Goal: Information Seeking & Learning: Learn about a topic

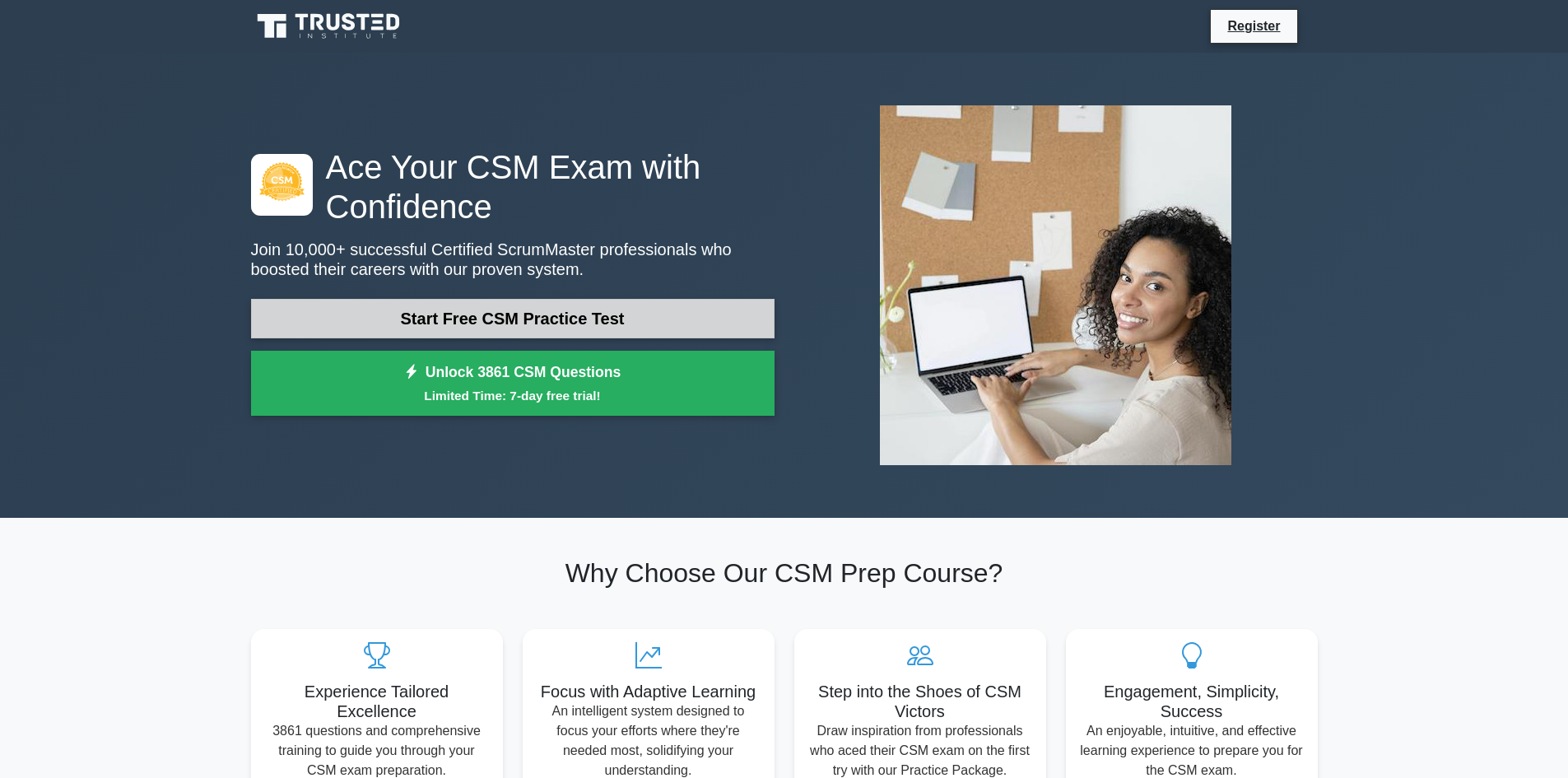
click at [523, 320] on link "Start Free CSM Practice Test" at bounding box center [512, 318] width 524 height 39
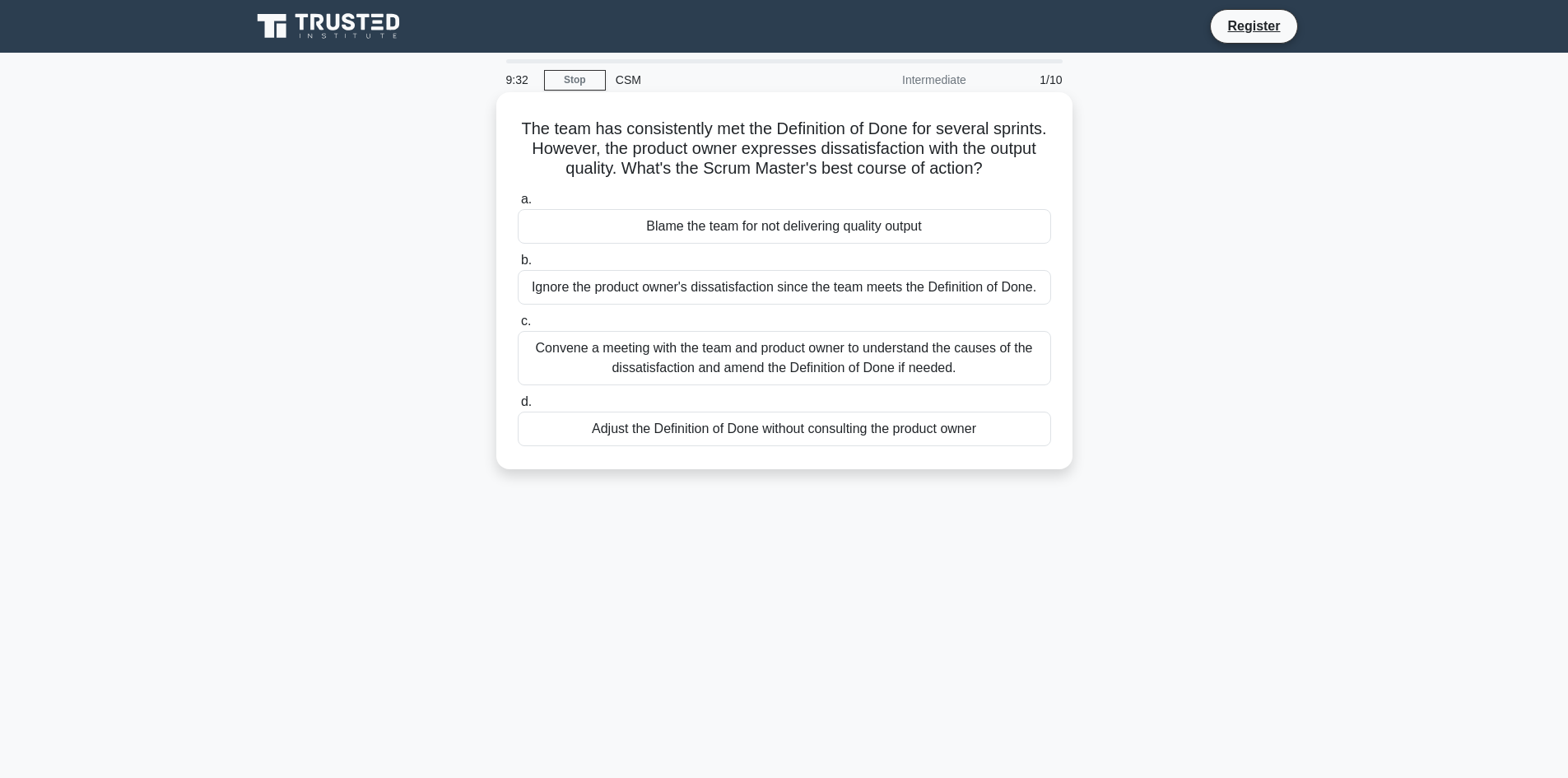
click at [827, 365] on div "Convene a meeting with the team and product owner to understand the causes of t…" at bounding box center [784, 358] width 533 height 54
click at [518, 327] on input "c. Convene a meeting with the team and product owner to understand the causes o…" at bounding box center [518, 321] width 0 height 10
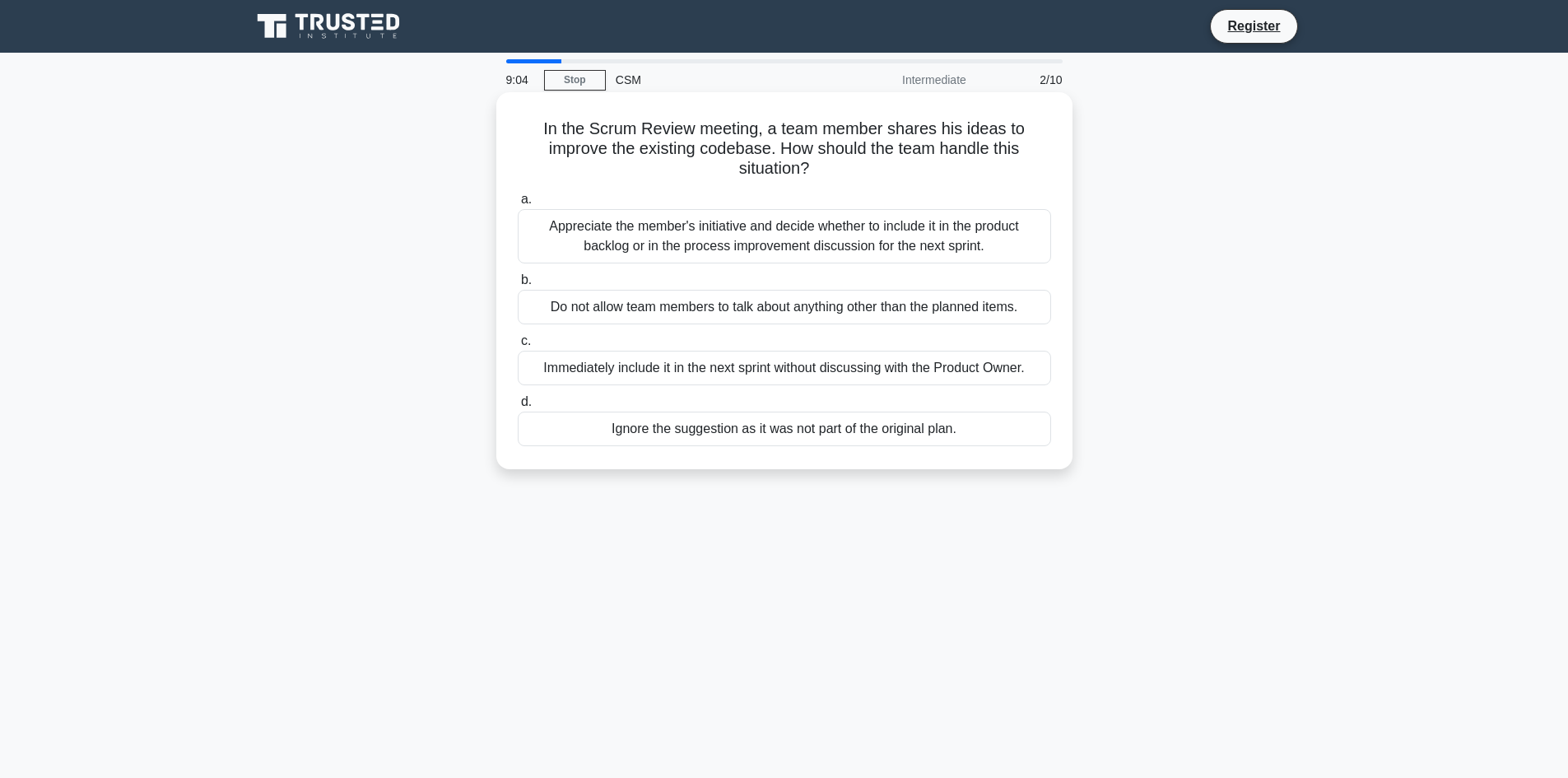
click at [756, 233] on div "Appreciate the member's initiative and decide whether to include it in the prod…" at bounding box center [784, 236] width 533 height 54
click at [518, 205] on input "a. Appreciate the member's initiative and decide whether to include it in the p…" at bounding box center [518, 199] width 0 height 10
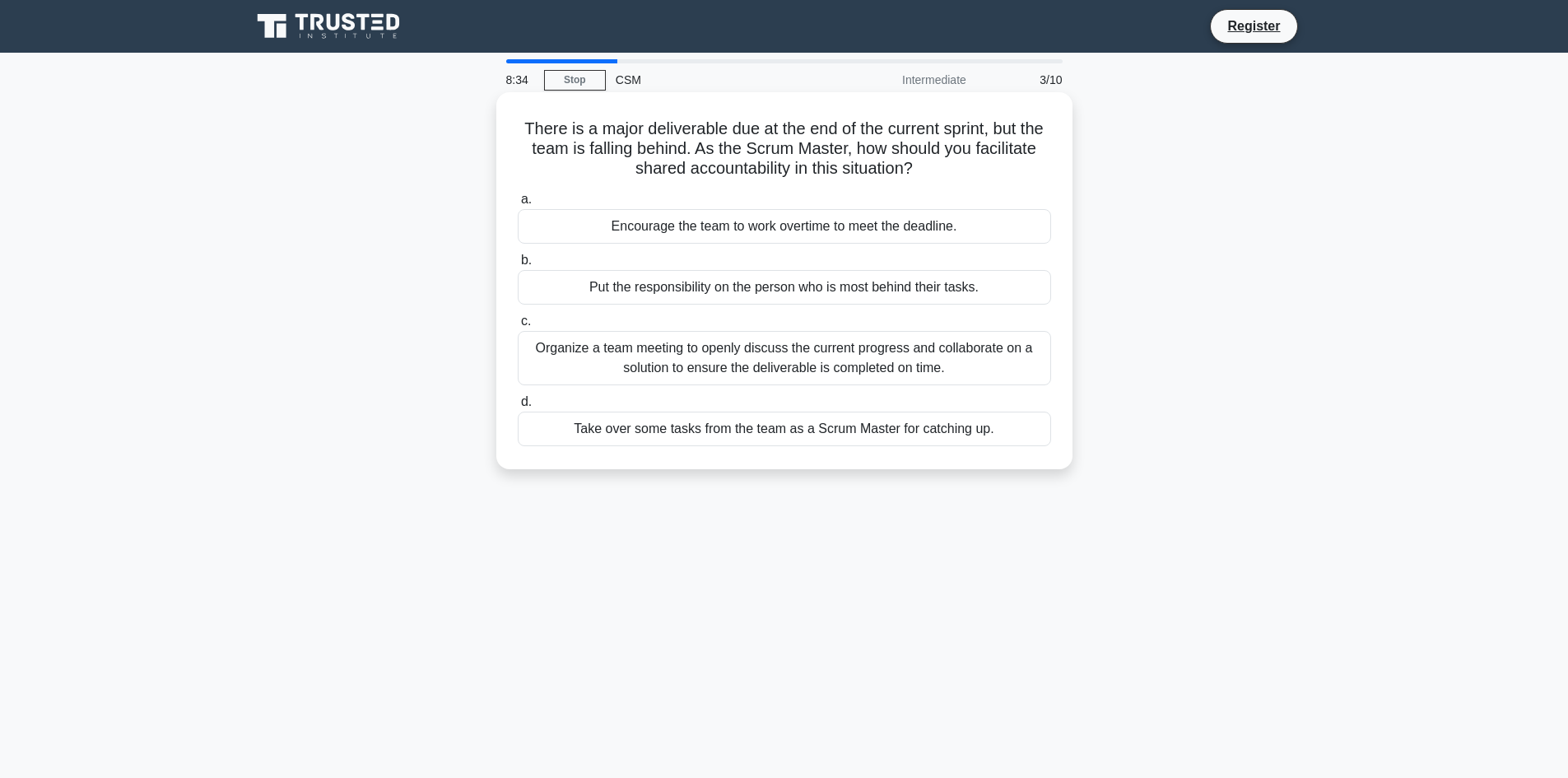
click at [805, 369] on div "Organize a team meeting to openly discuss the current progress and collaborate …" at bounding box center [784, 358] width 533 height 54
click at [518, 327] on input "c. Organize a team meeting to openly discuss the current progress and collabora…" at bounding box center [518, 321] width 0 height 10
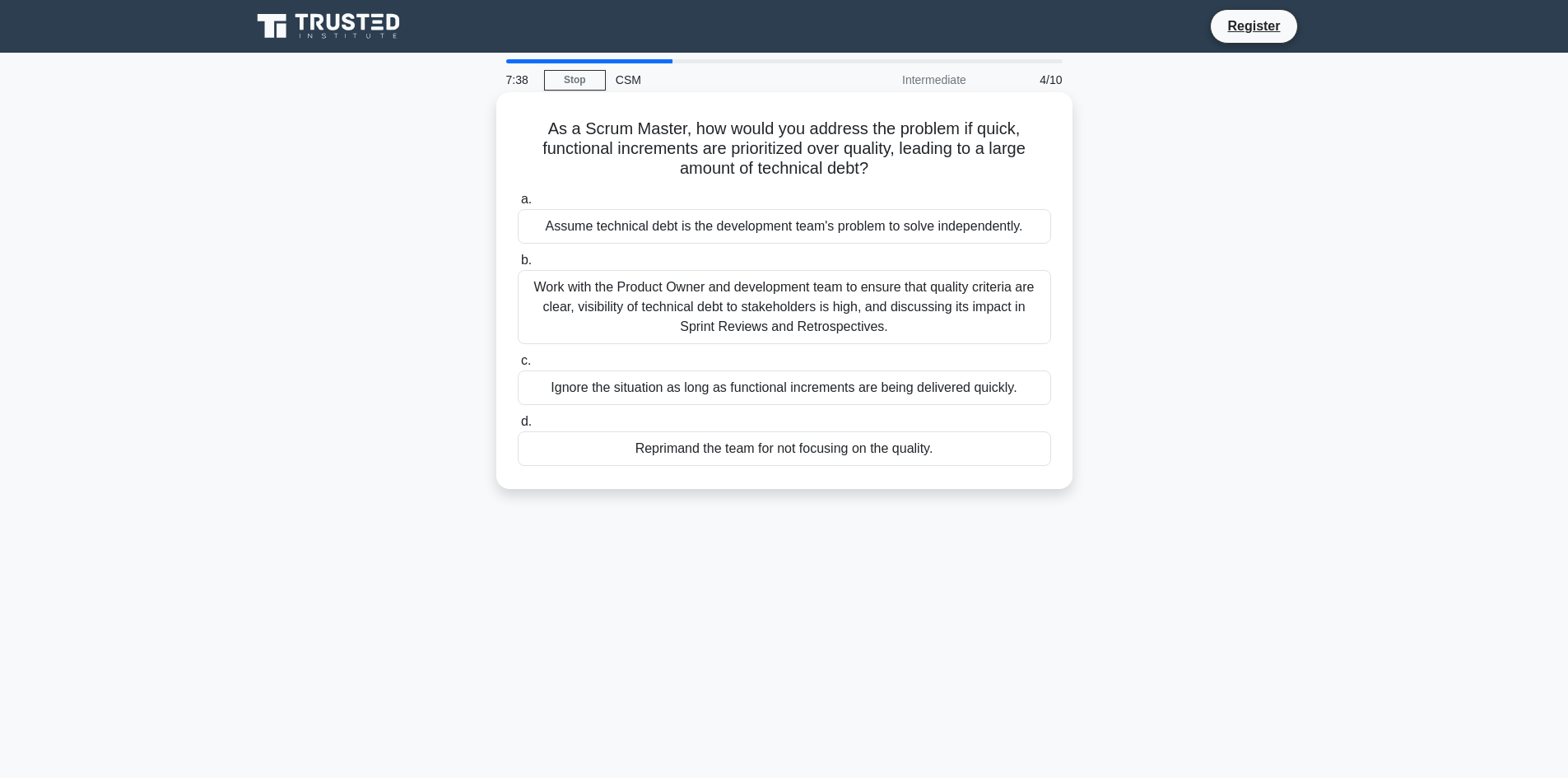
click at [795, 455] on div "Reprimand the team for not focusing on the quality." at bounding box center [784, 448] width 533 height 35
click at [518, 427] on input "d. Reprimand the team for not focusing on the quality." at bounding box center [518, 421] width 0 height 10
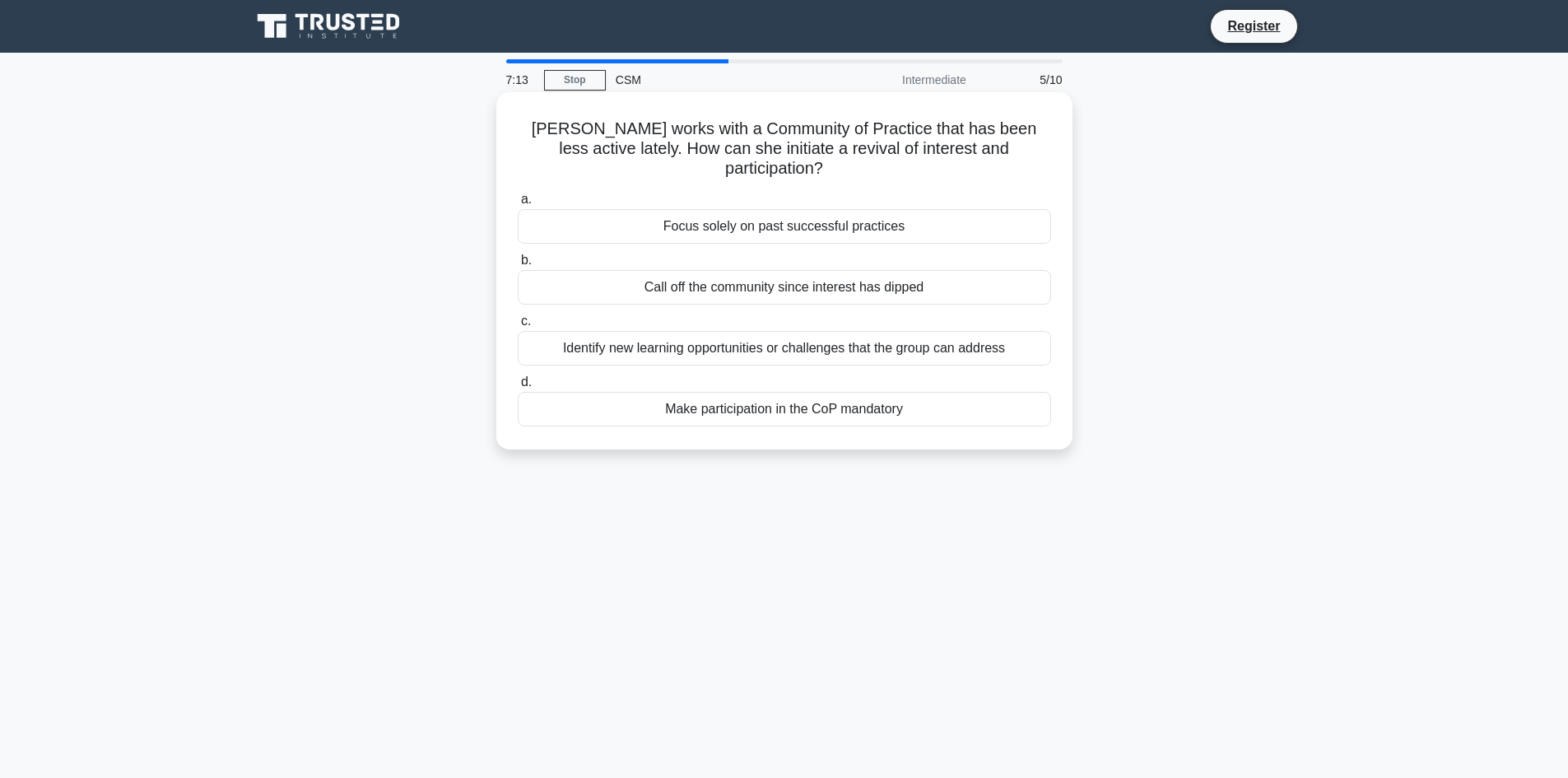
click at [828, 330] on div "Identify new learning opportunities or challenges that the group can address" at bounding box center [784, 348] width 533 height 35
click at [518, 327] on input "c. Identify new learning opportunities or challenges that the group can address" at bounding box center [518, 321] width 0 height 10
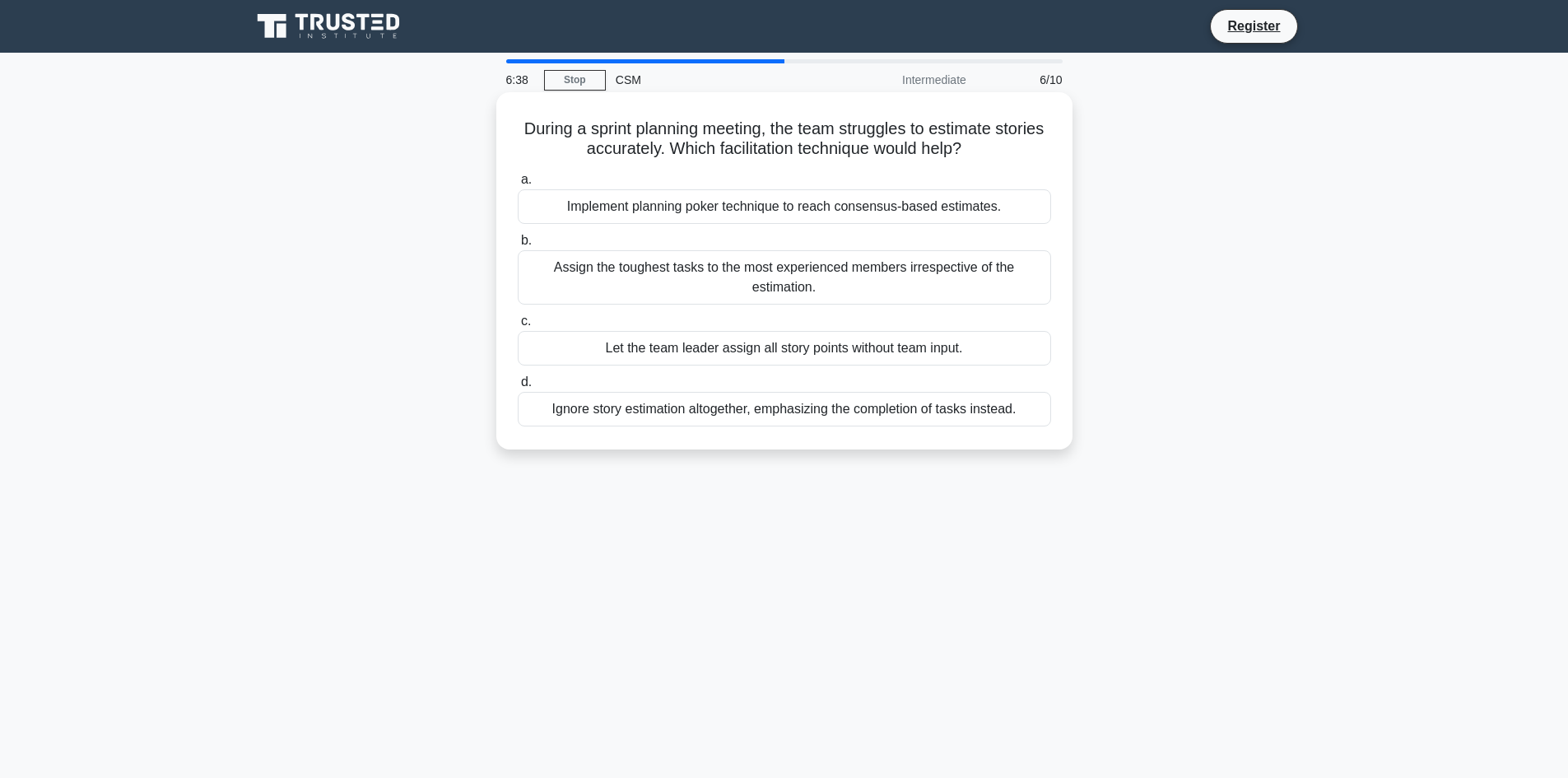
click at [814, 214] on div "Implement planning poker technique to reach consensus-based estimates." at bounding box center [784, 207] width 533 height 35
click at [518, 185] on input "a. Implement planning poker technique to reach consensus-based estimates." at bounding box center [518, 180] width 0 height 10
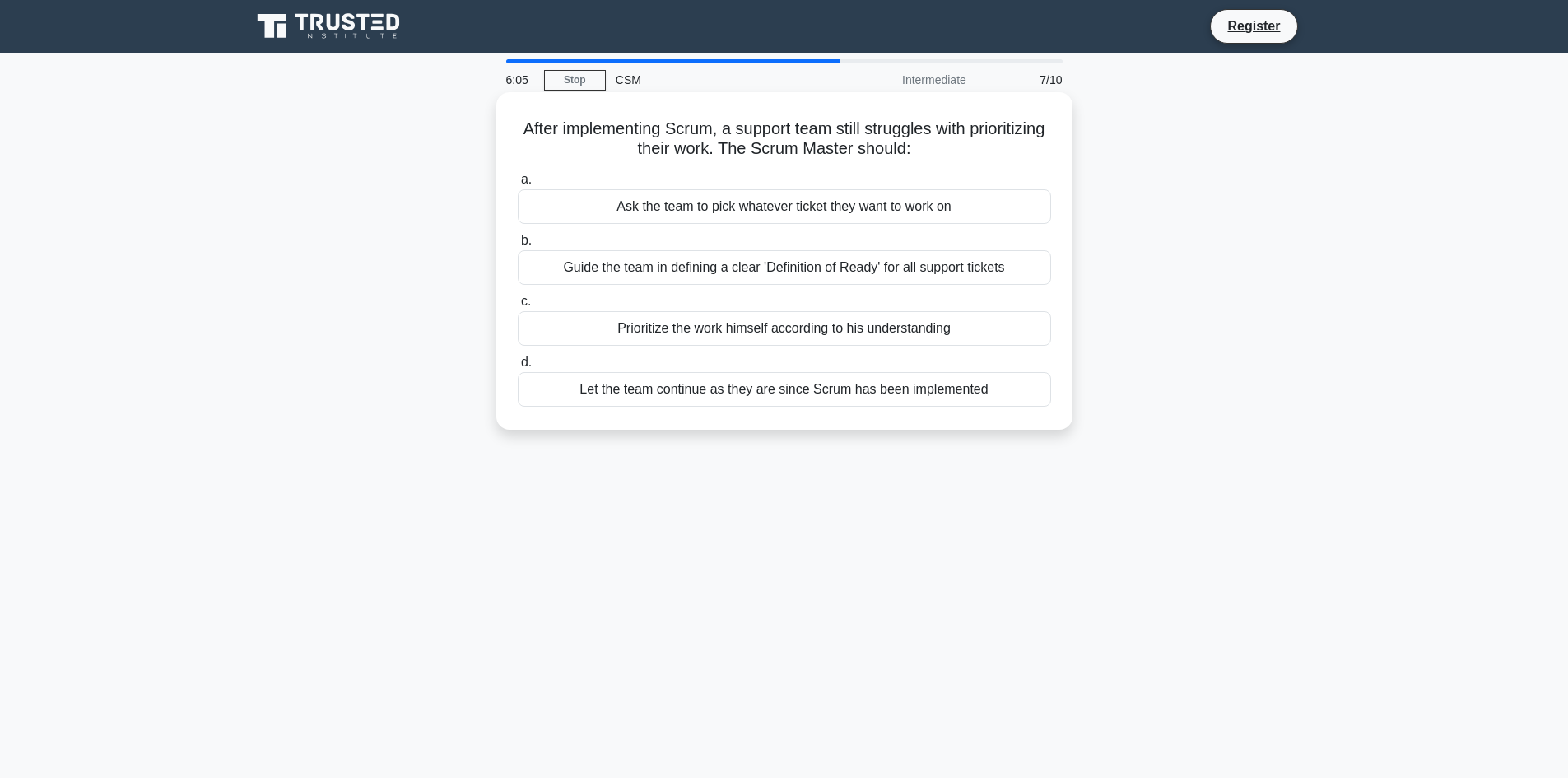
click at [801, 336] on div "Prioritize the work himself according to his understanding" at bounding box center [784, 329] width 533 height 35
click at [518, 307] on input "c. Prioritize the work himself according to his understanding" at bounding box center [518, 302] width 0 height 10
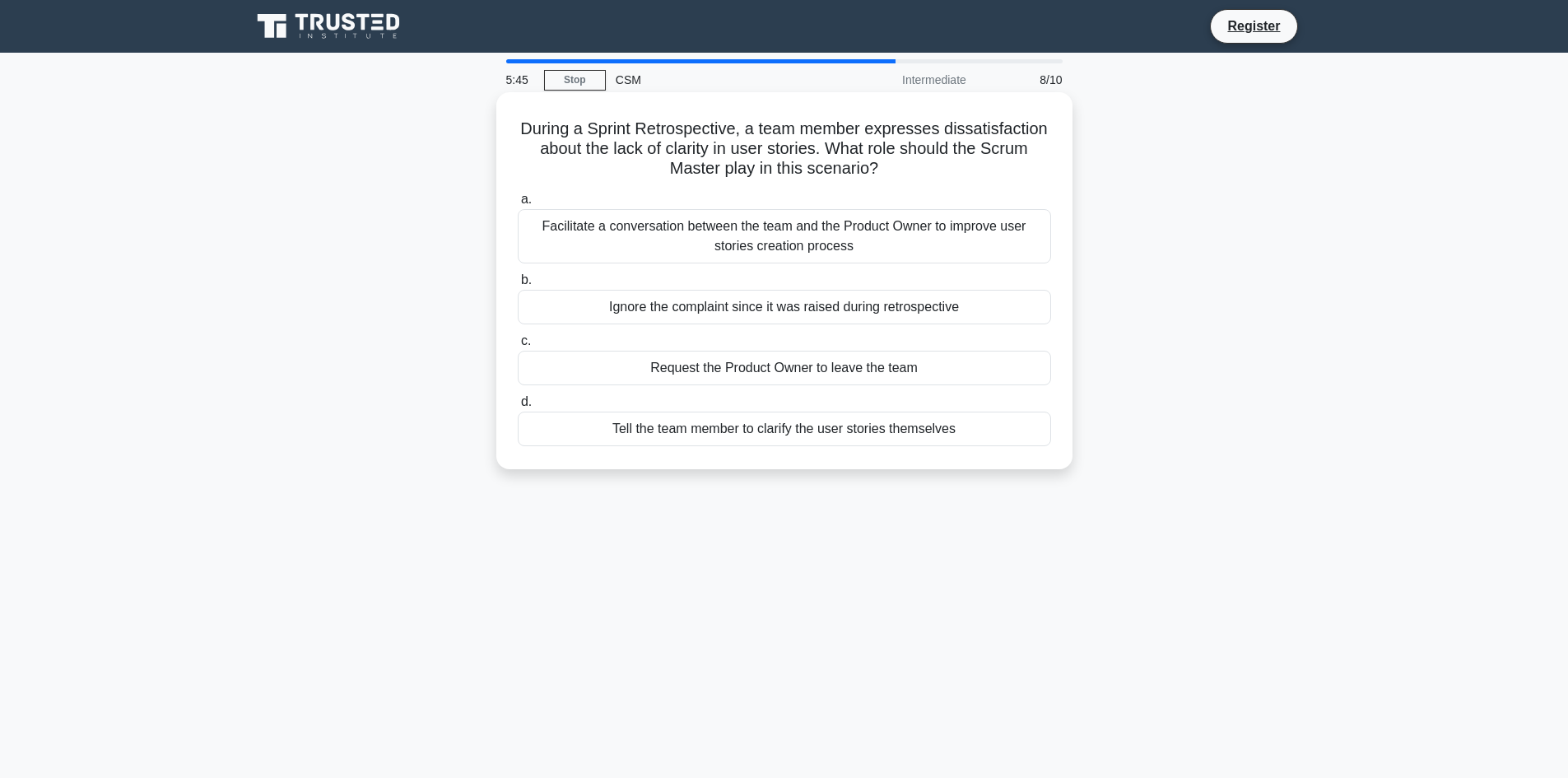
click at [798, 248] on div "Facilitate a conversation between the team and the Product Owner to improve use…" at bounding box center [784, 236] width 533 height 54
click at [518, 205] on input "a. Facilitate a conversation between the team and the Product Owner to improve …" at bounding box center [518, 199] width 0 height 10
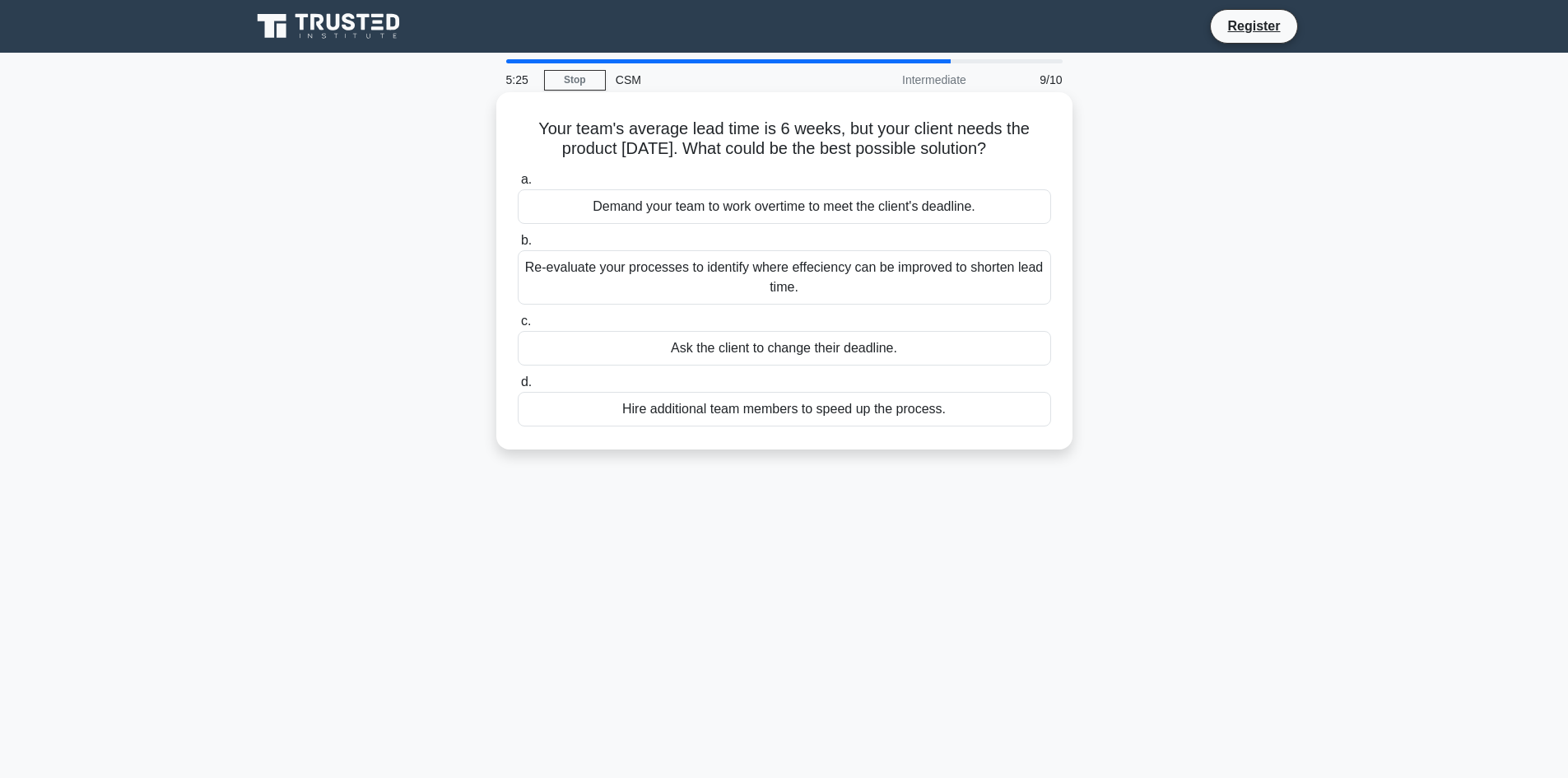
click at [881, 290] on div "Re-evaluate your processes to identify where effeciency can be improved to shor…" at bounding box center [784, 277] width 533 height 54
click at [518, 246] on input "b. Re-evaluate your processes to identify where effeciency can be improved to s…" at bounding box center [518, 240] width 0 height 10
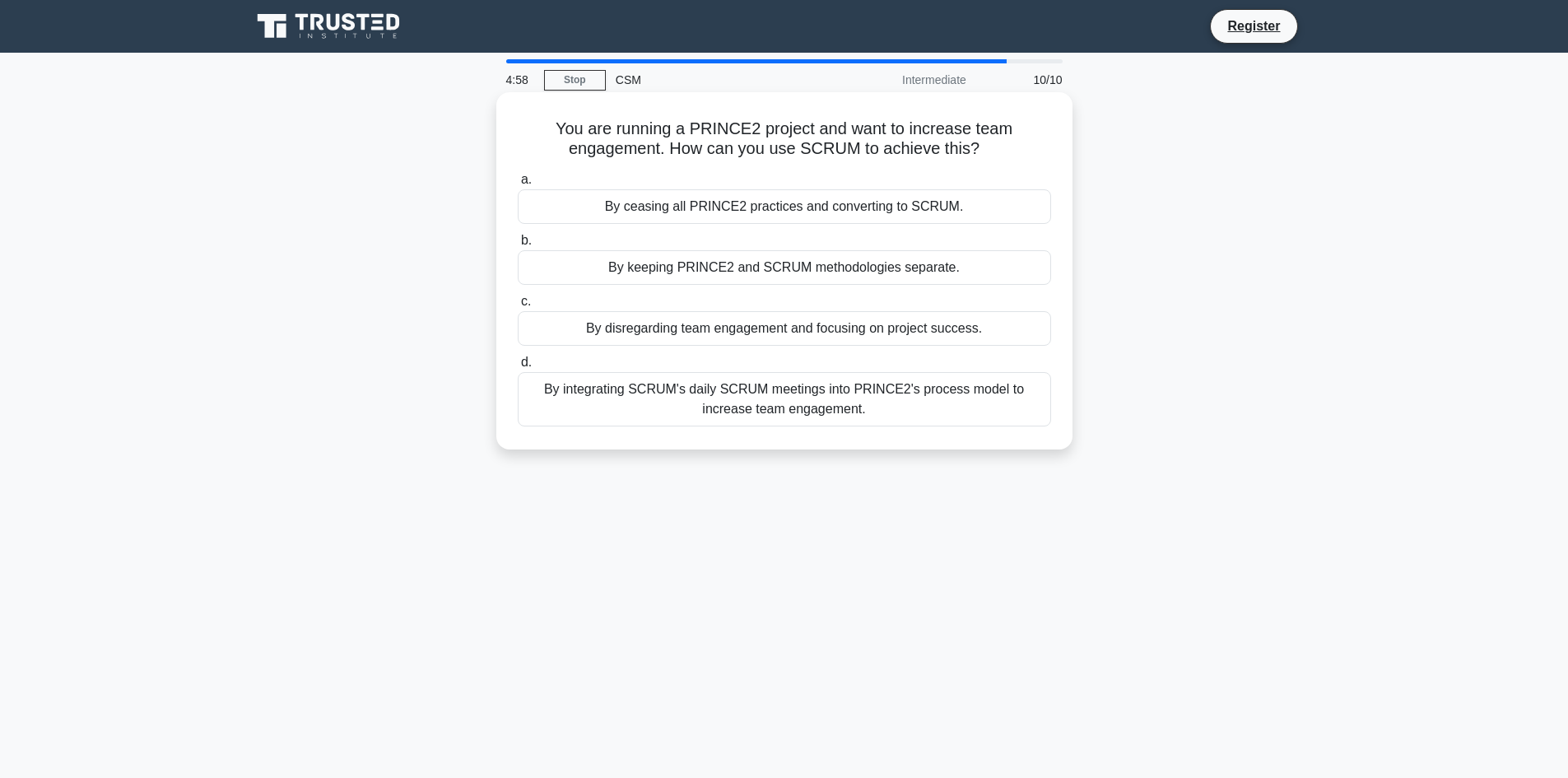
click at [958, 410] on div "By integrating SCRUM's daily SCRUM meetings into PRINCE2's process model to inc…" at bounding box center [784, 399] width 533 height 54
click at [518, 368] on input "d. By integrating SCRUM's daily SCRUM meetings into PRINCE2's process model to …" at bounding box center [518, 363] width 0 height 10
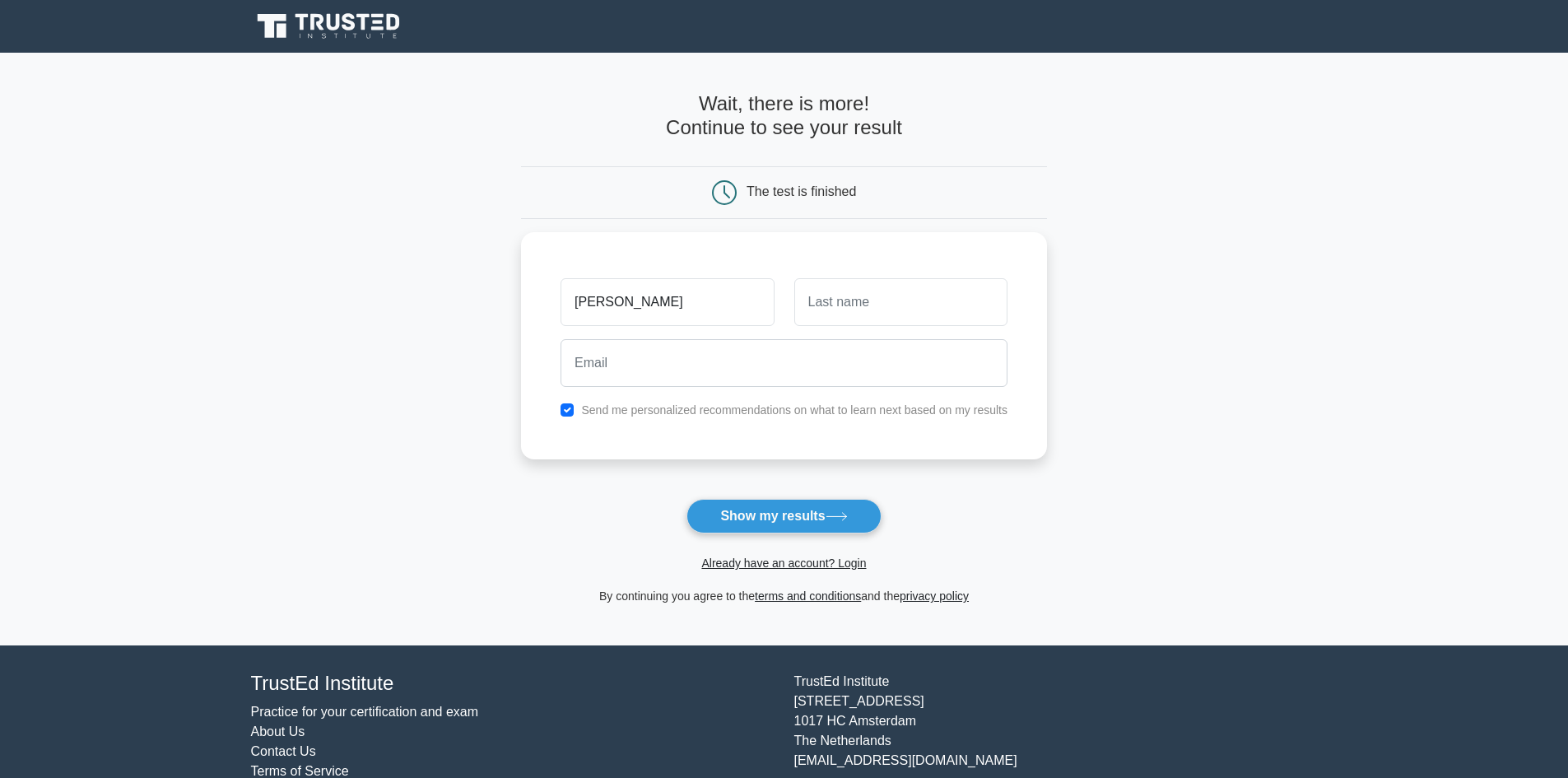
type input "[PERSON_NAME]"
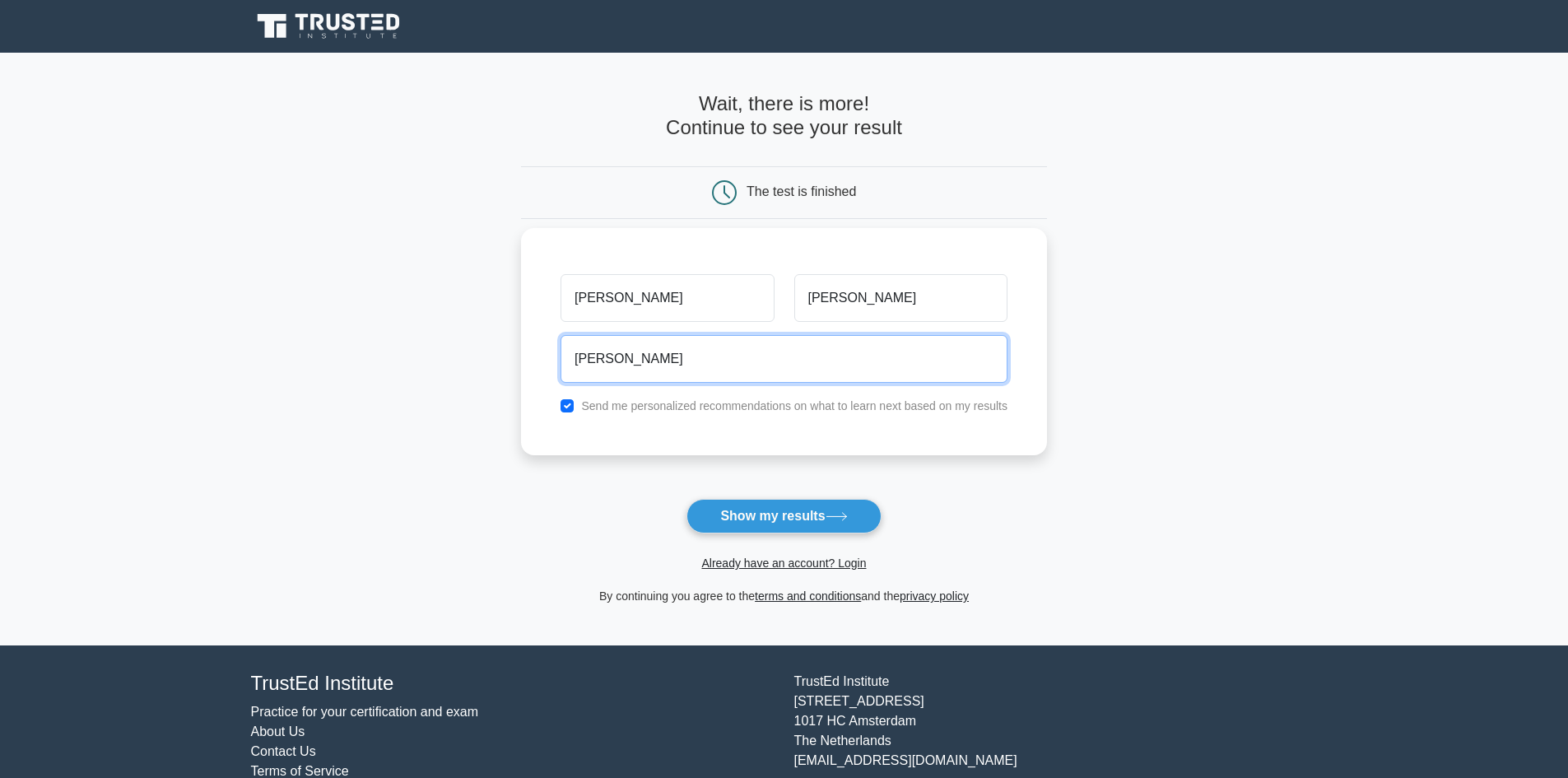
type input "[PERSON_NAME][EMAIL_ADDRESS][DOMAIN_NAME]"
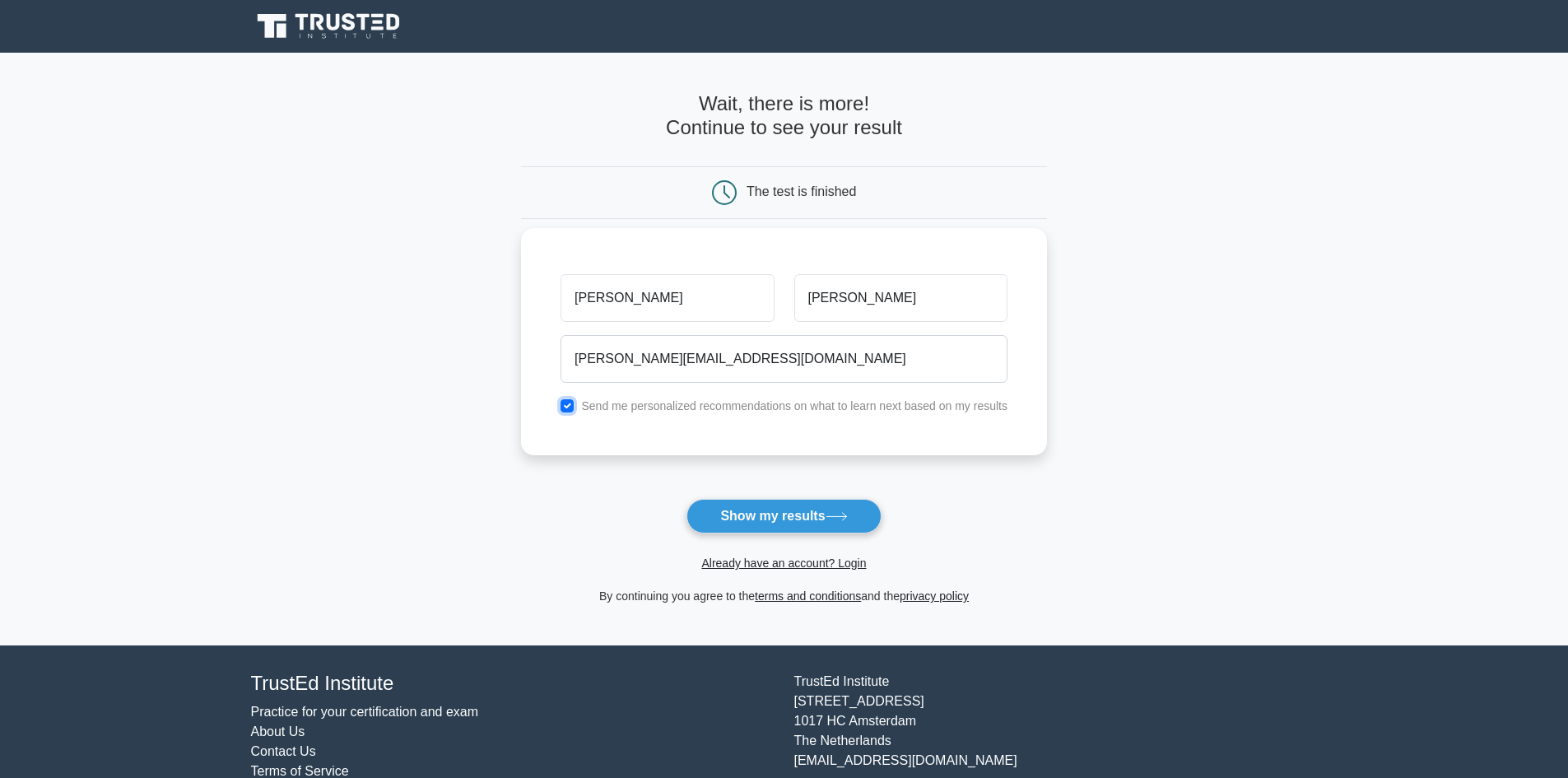
click at [573, 406] on input "checkbox" at bounding box center [567, 406] width 13 height 13
checkbox input "false"
click at [819, 516] on button "Show my results" at bounding box center [784, 516] width 194 height 35
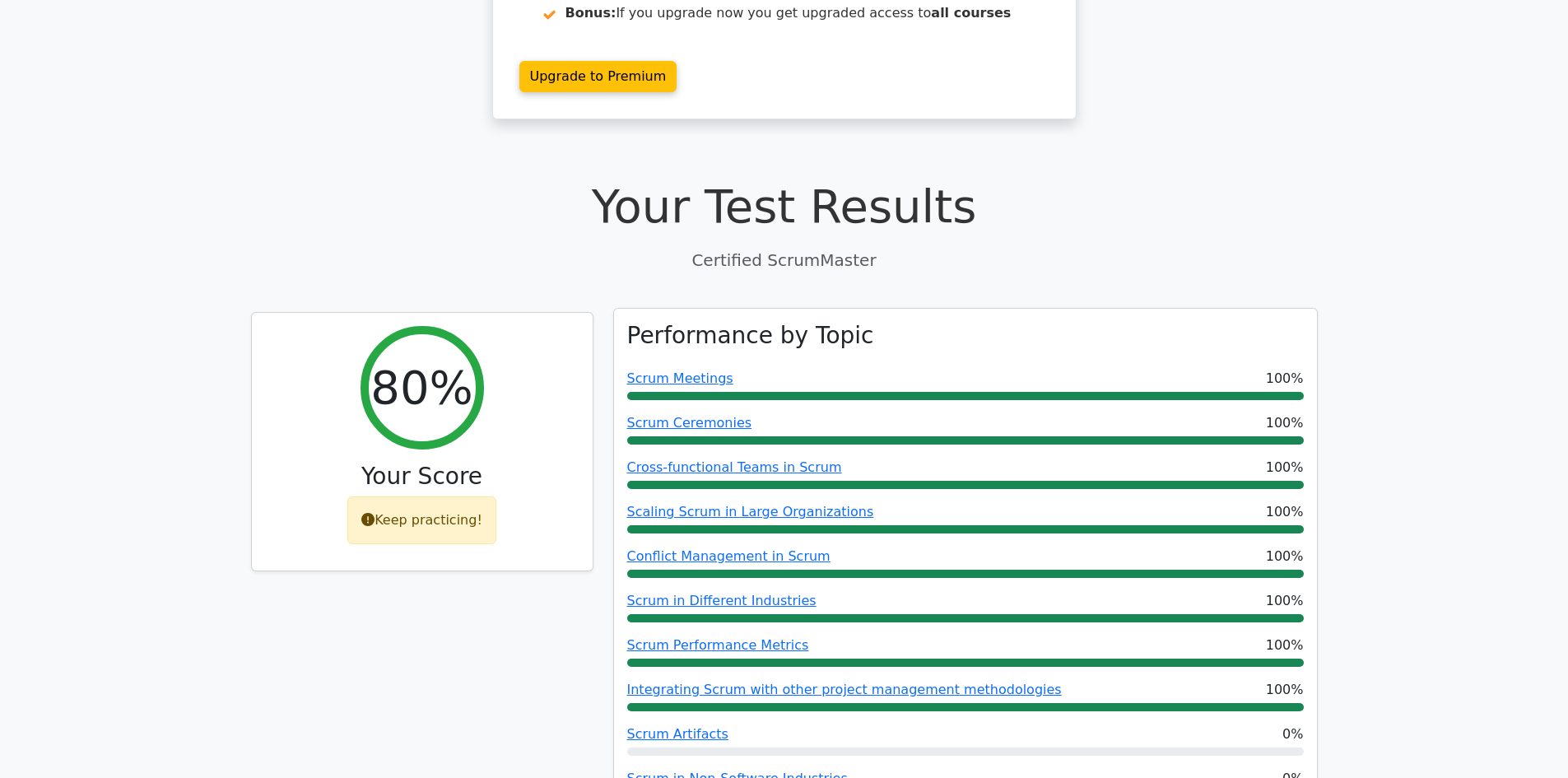
scroll to position [412, 0]
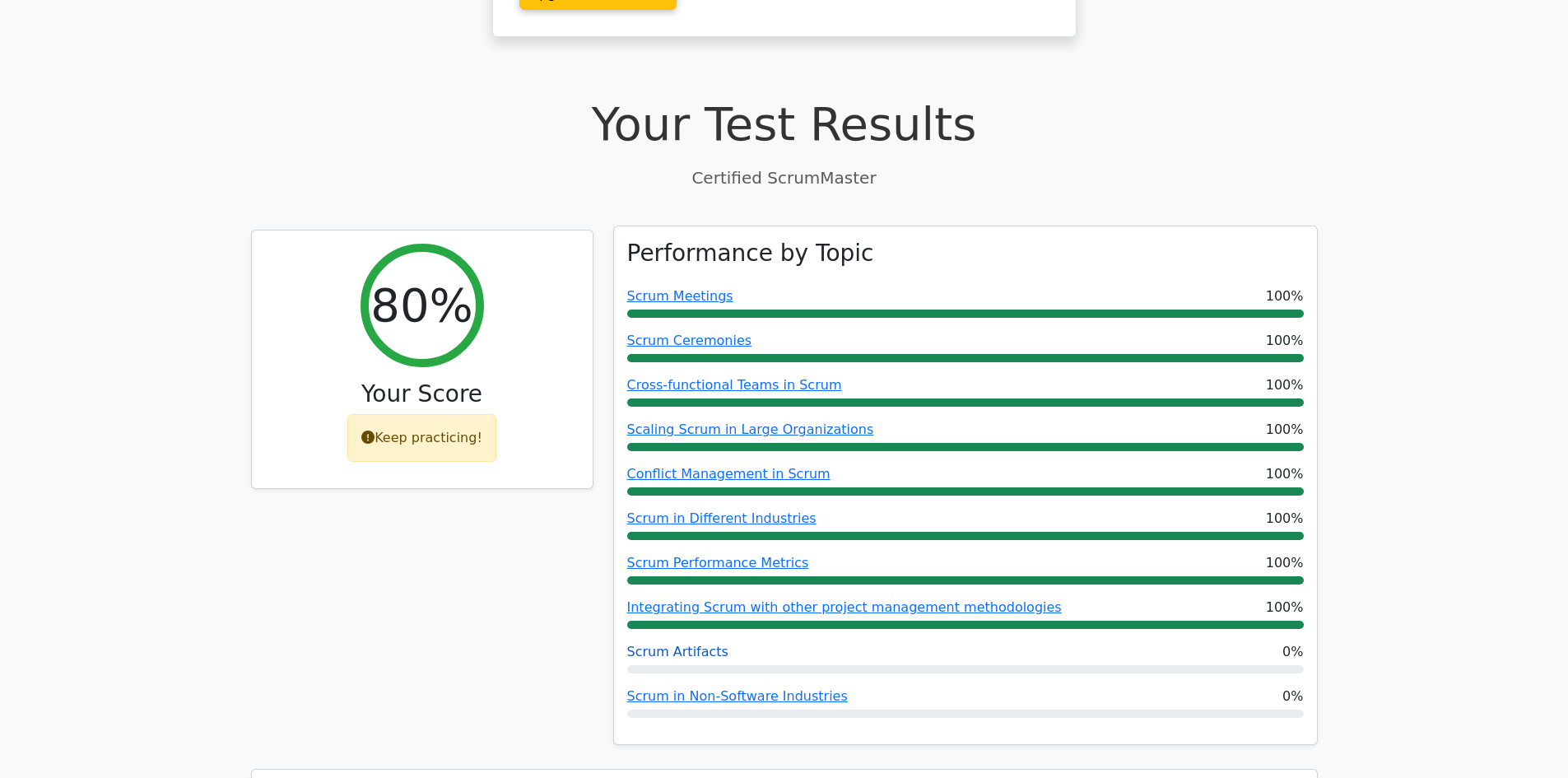
click at [684, 643] on link "Scrum Artifacts" at bounding box center [678, 651] width 101 height 16
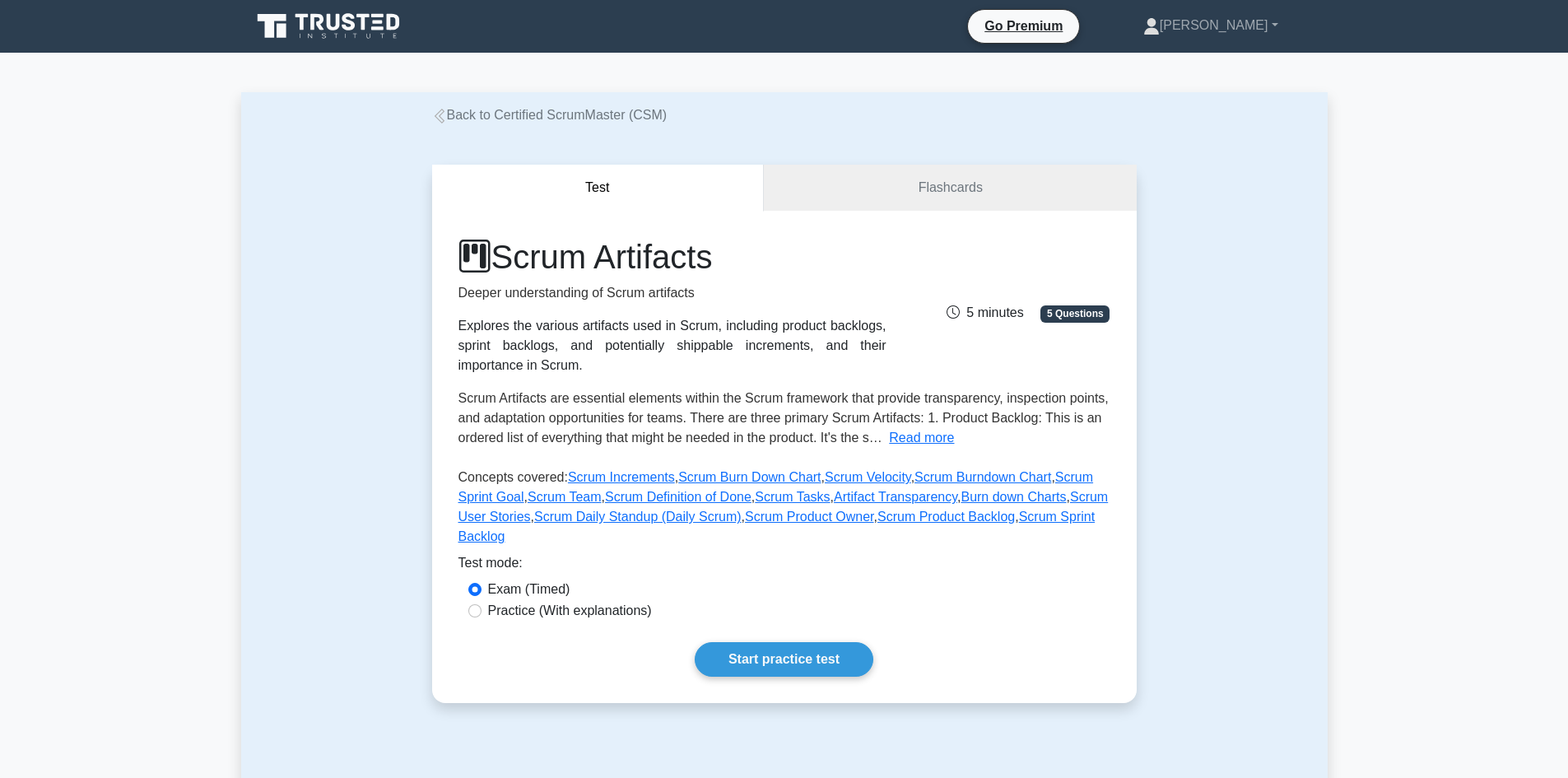
click at [486, 118] on link "Back to Certified ScrumMaster (CSM)" at bounding box center [549, 115] width 235 height 14
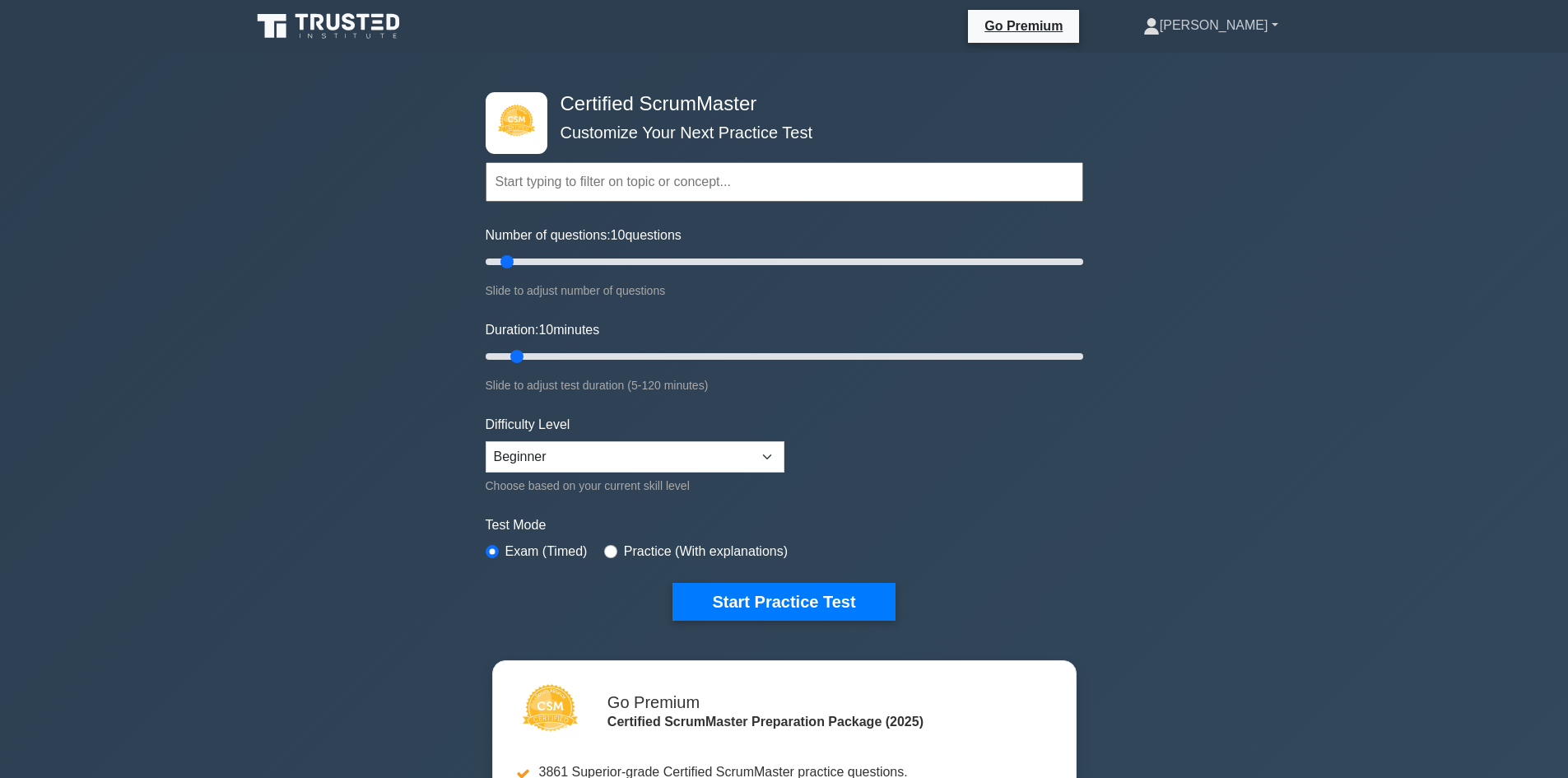
click at [1242, 29] on link "[PERSON_NAME]" at bounding box center [1210, 25] width 214 height 33
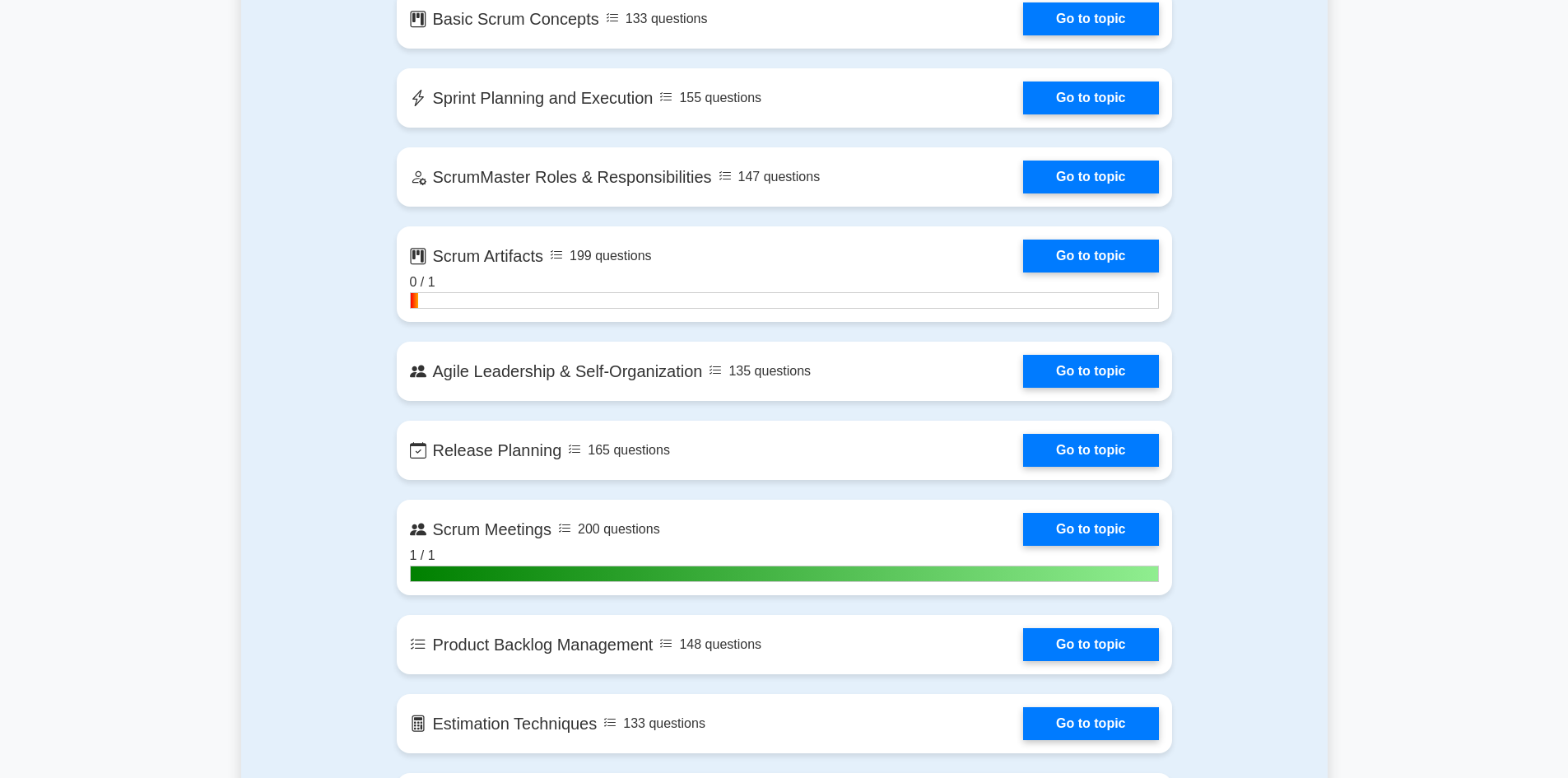
scroll to position [1316, 0]
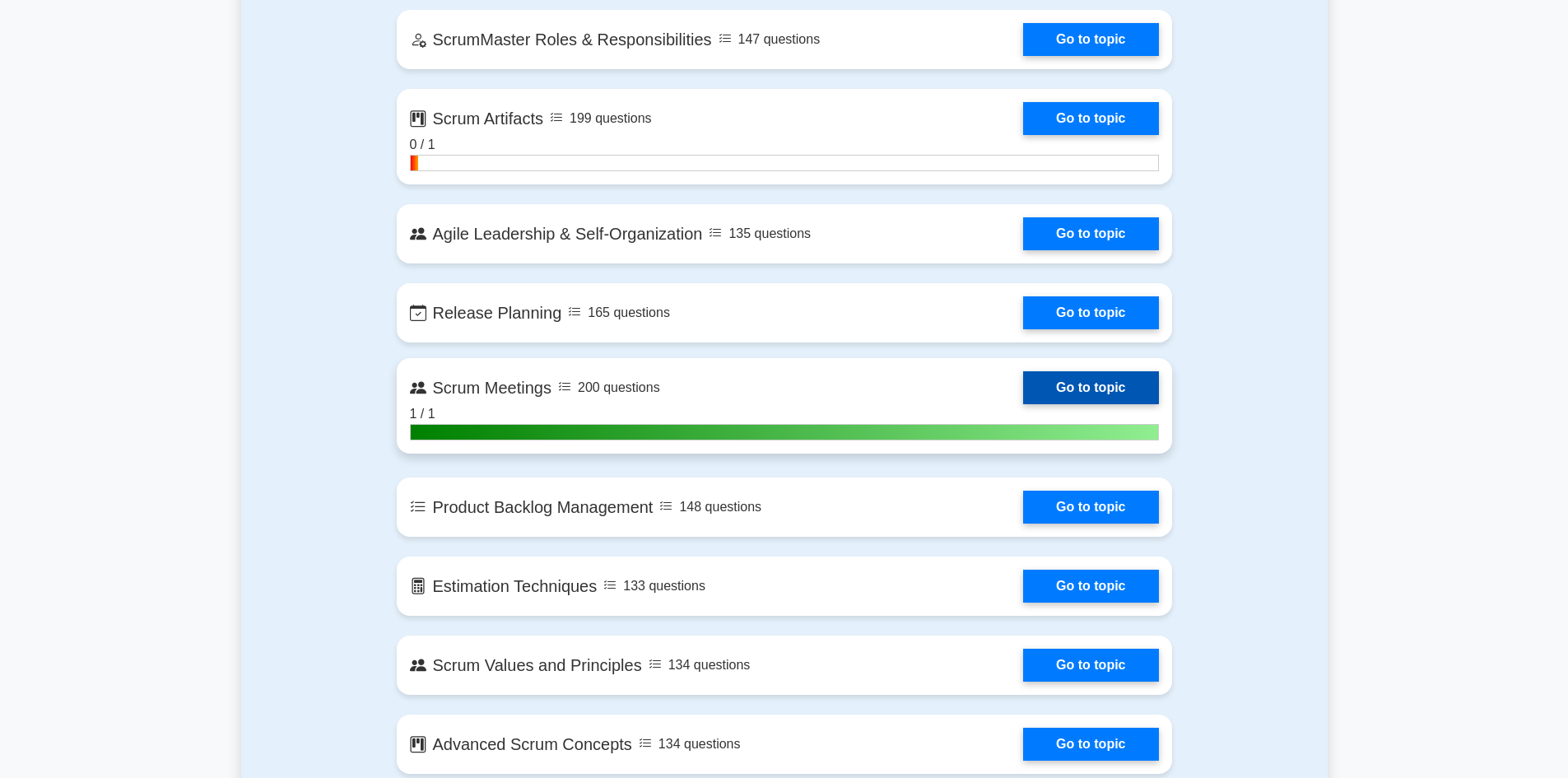
click at [1023, 385] on link "Go to topic" at bounding box center [1091, 388] width 135 height 33
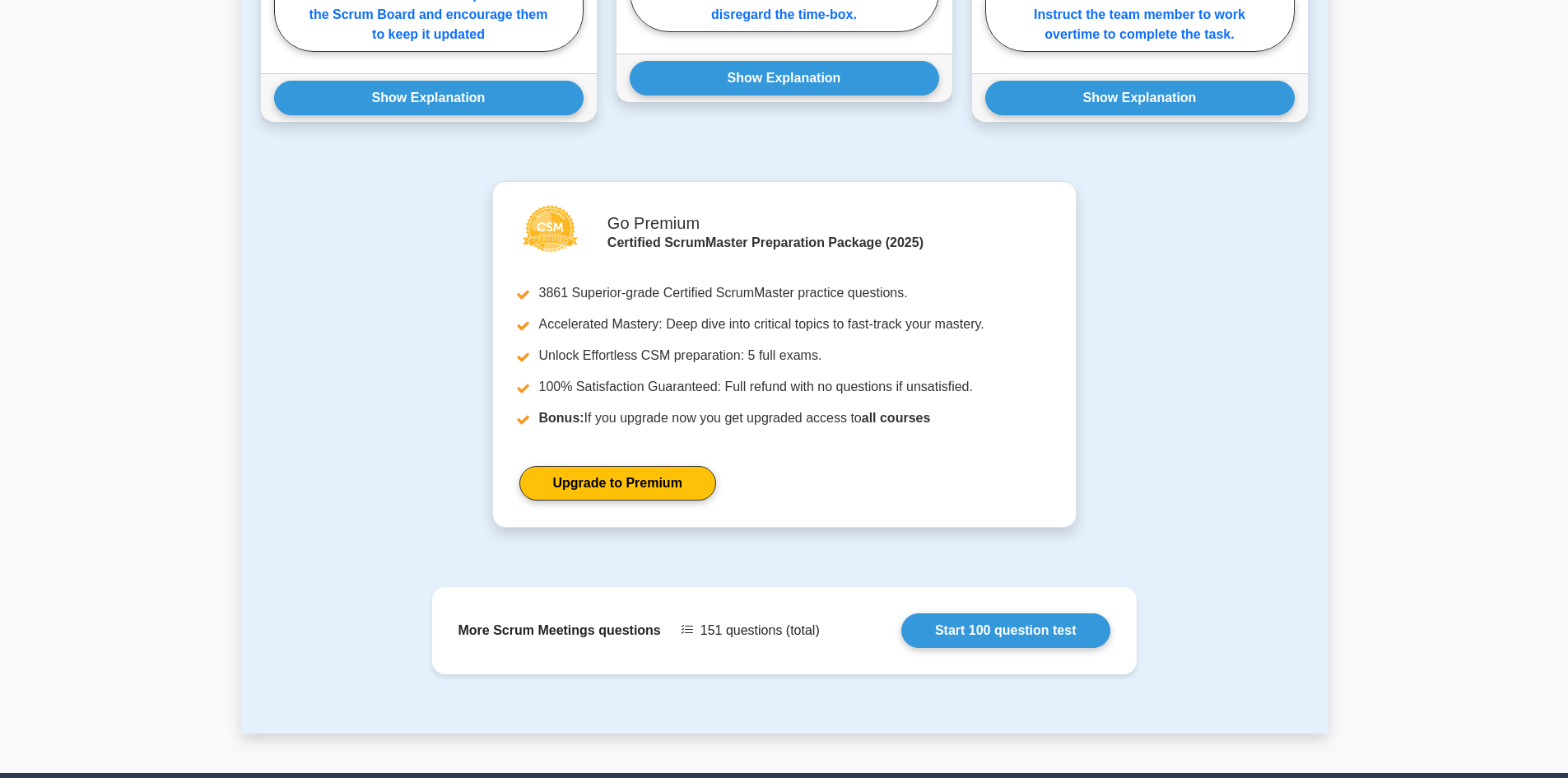
scroll to position [1399, 0]
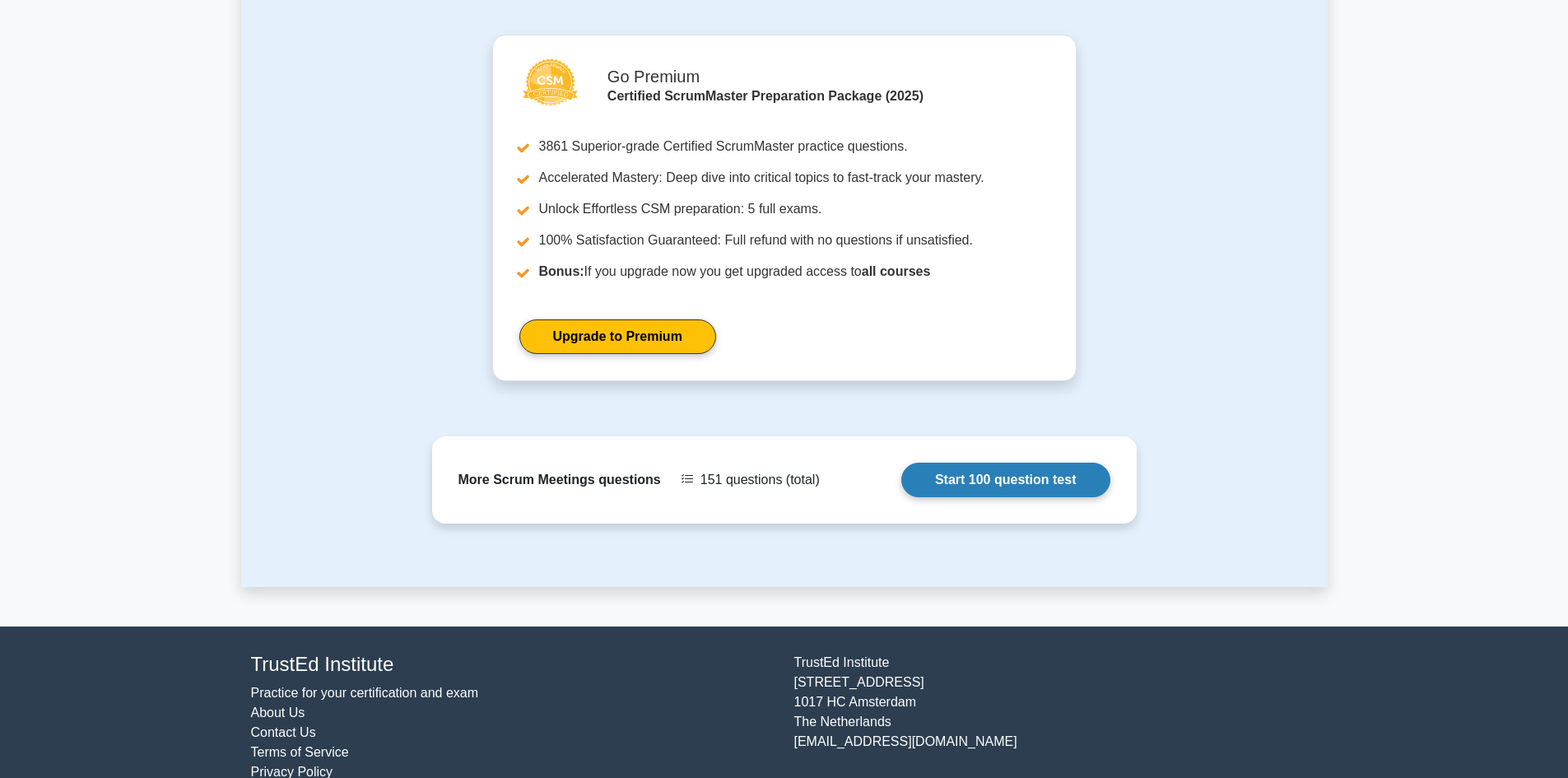
click at [902, 462] on link "Start 100 question test" at bounding box center [1006, 480] width 209 height 35
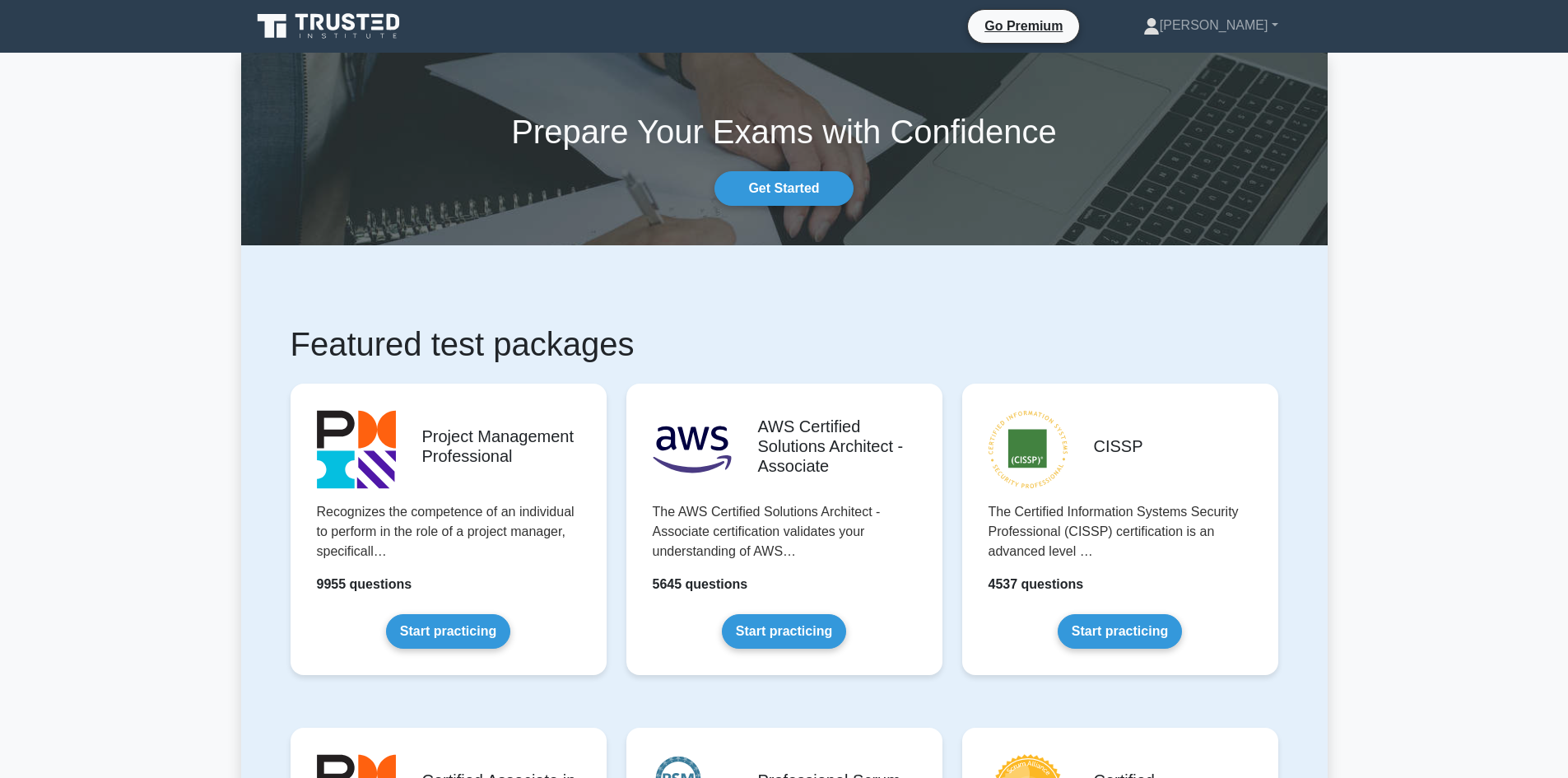
scroll to position [412, 0]
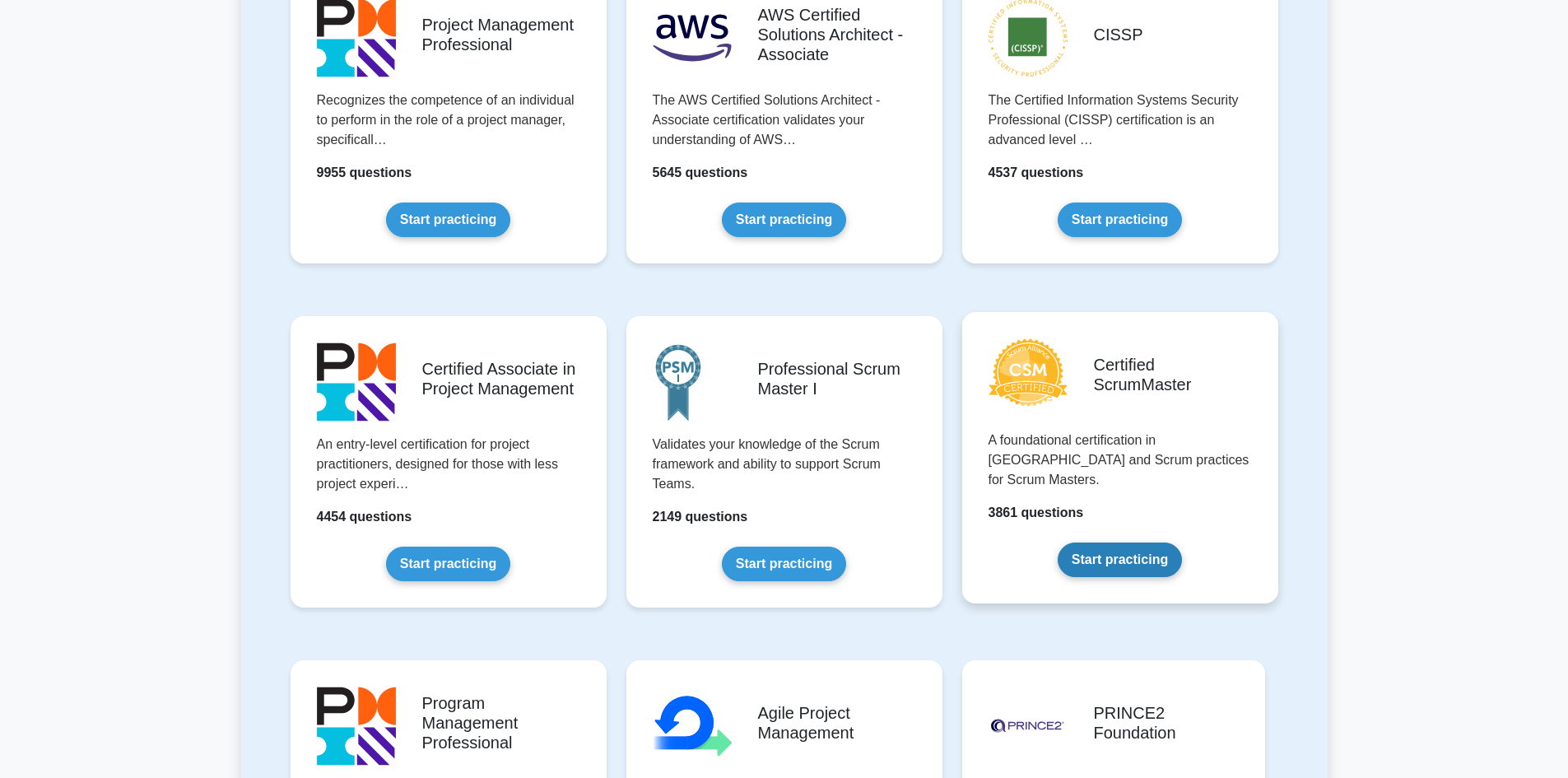
click at [1181, 542] on link "Start practicing" at bounding box center [1120, 559] width 124 height 35
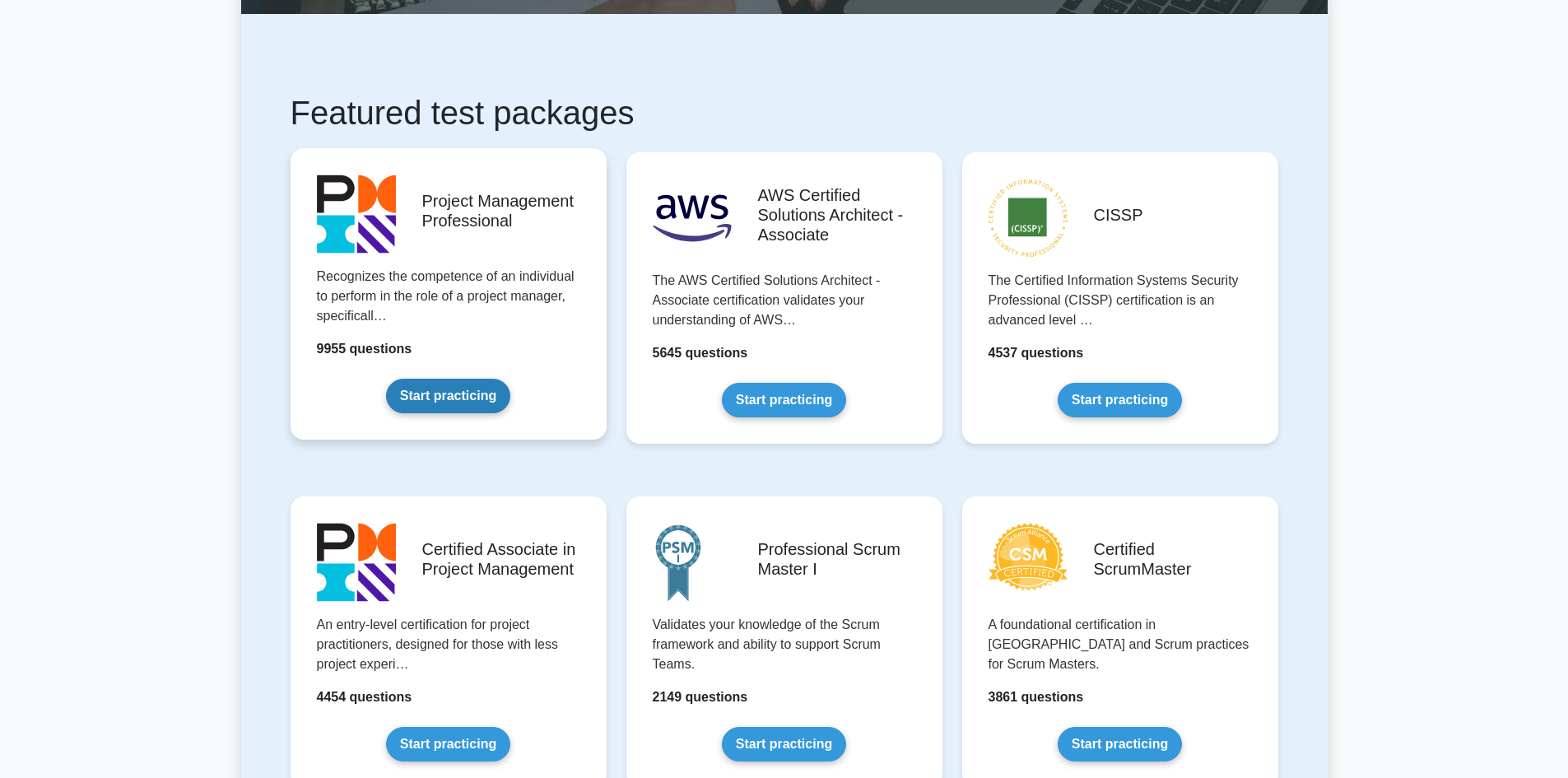
scroll to position [330, 0]
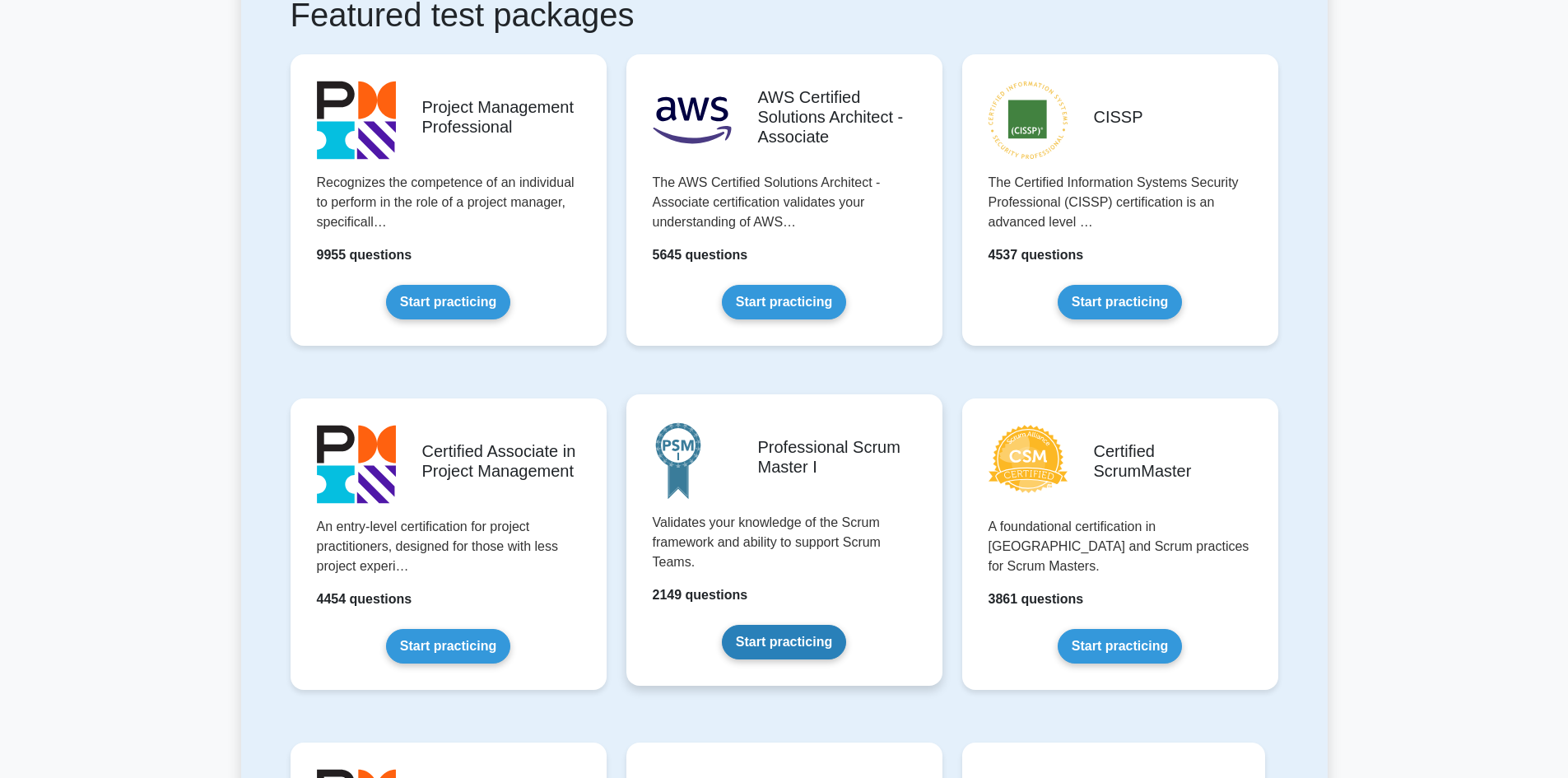
click at [779, 624] on link "Start practicing" at bounding box center [784, 642] width 124 height 35
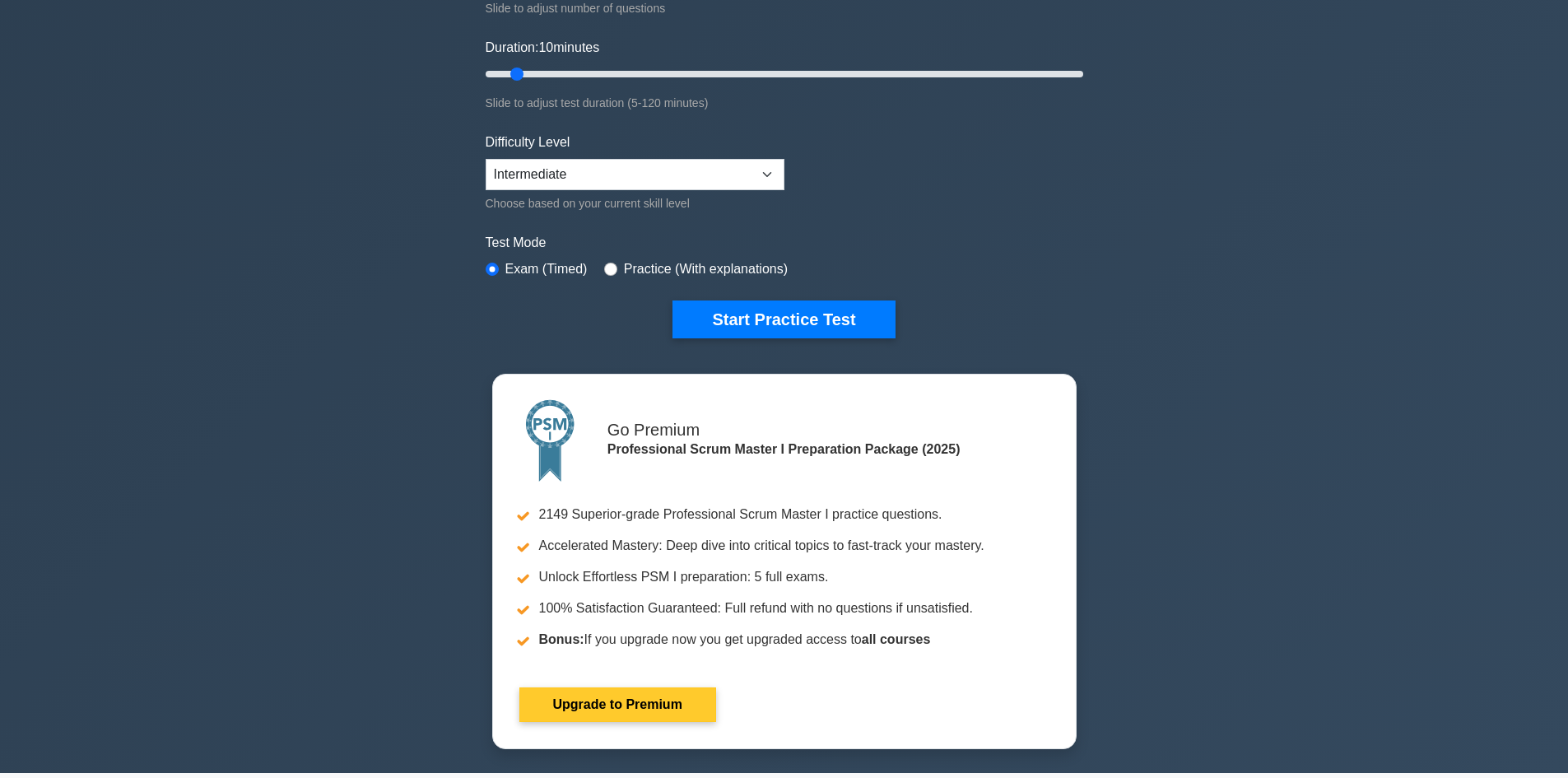
scroll to position [412, 0]
